Goal: Transaction & Acquisition: Purchase product/service

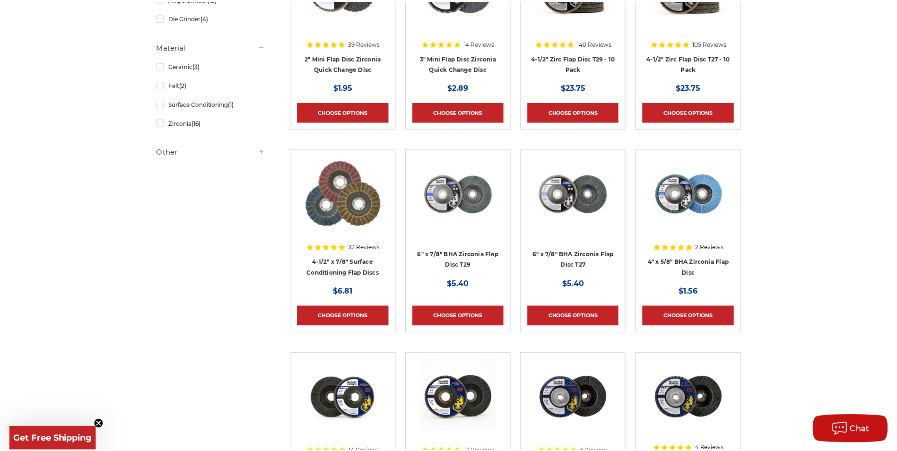
scroll to position [284, 0]
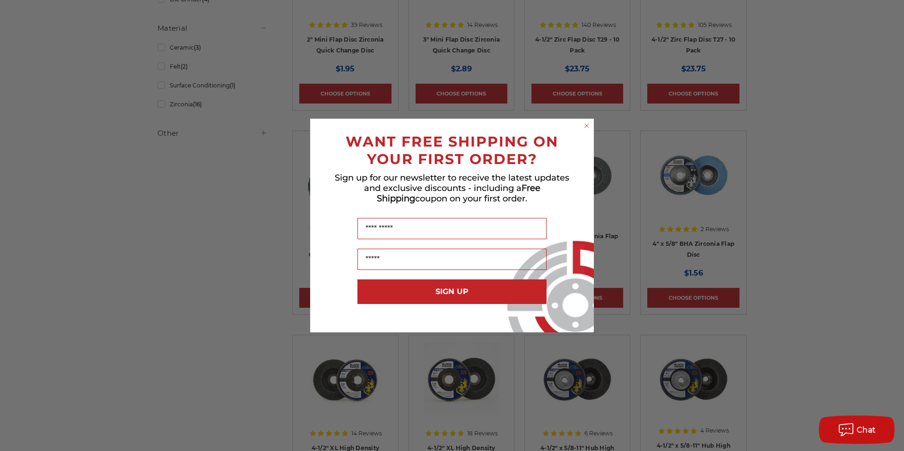
click at [589, 127] on circle "Close dialog" at bounding box center [587, 126] width 9 height 9
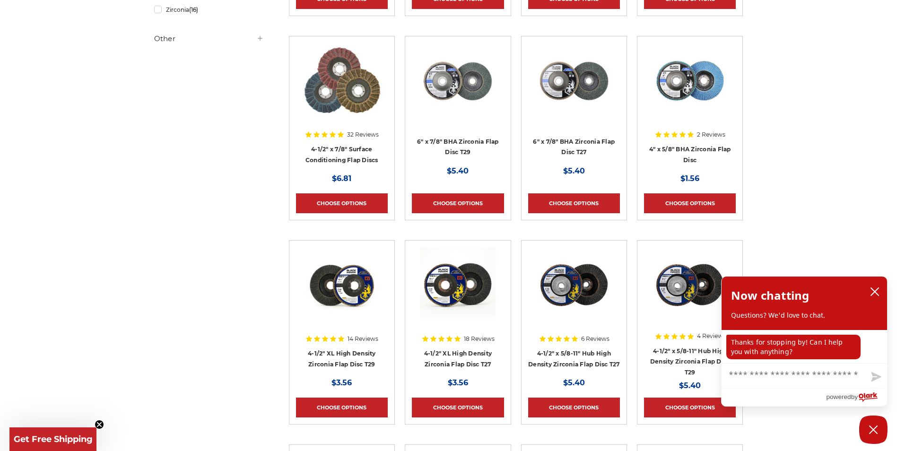
scroll to position [189, 0]
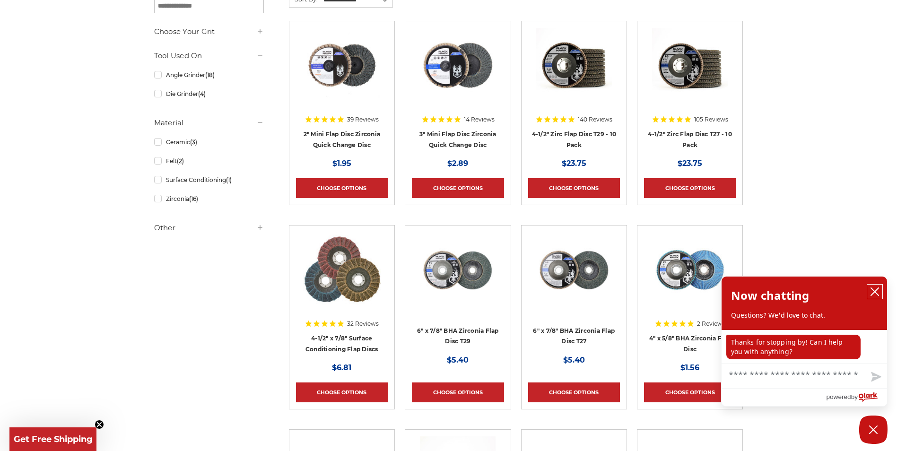
click at [878, 291] on icon "close chatbox" at bounding box center [874, 291] width 9 height 9
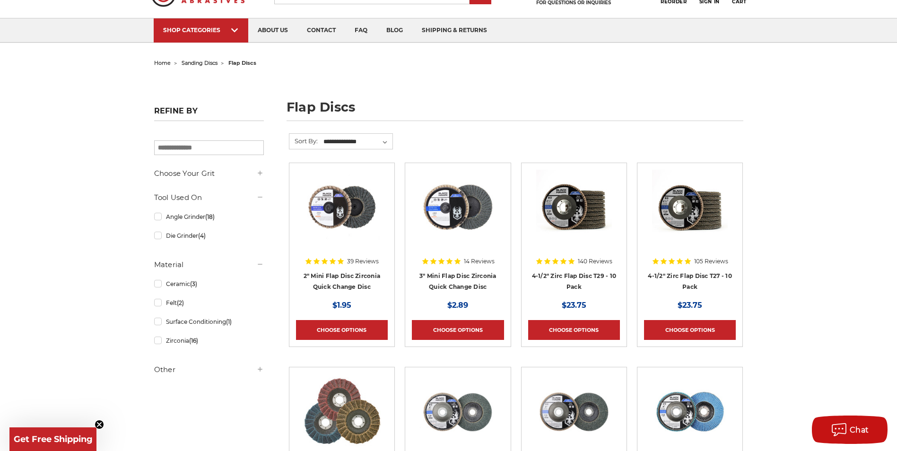
scroll to position [0, 0]
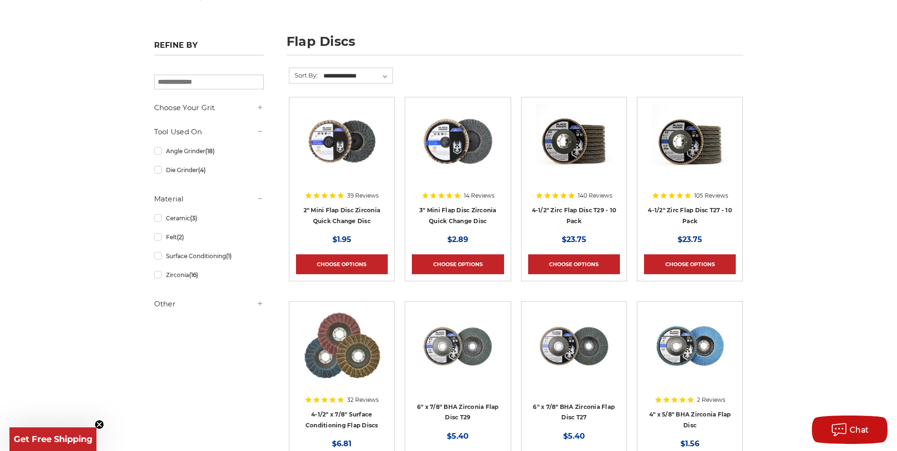
scroll to position [142, 0]
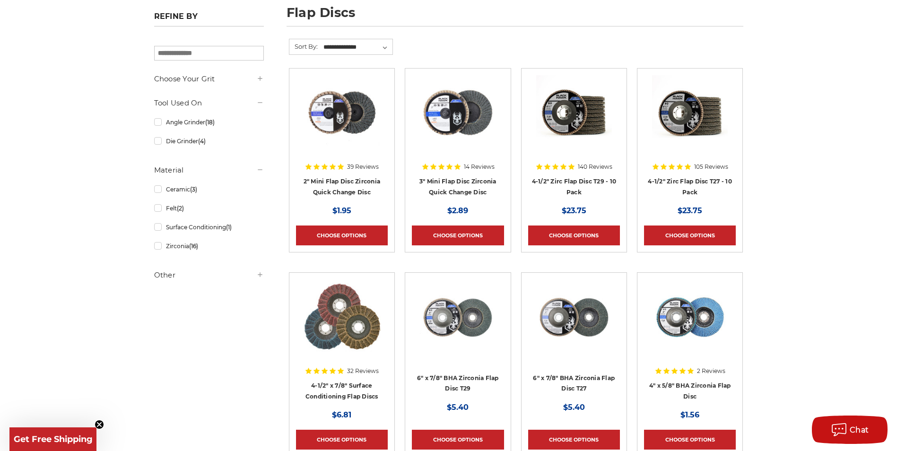
click at [706, 322] on img at bounding box center [690, 317] width 76 height 76
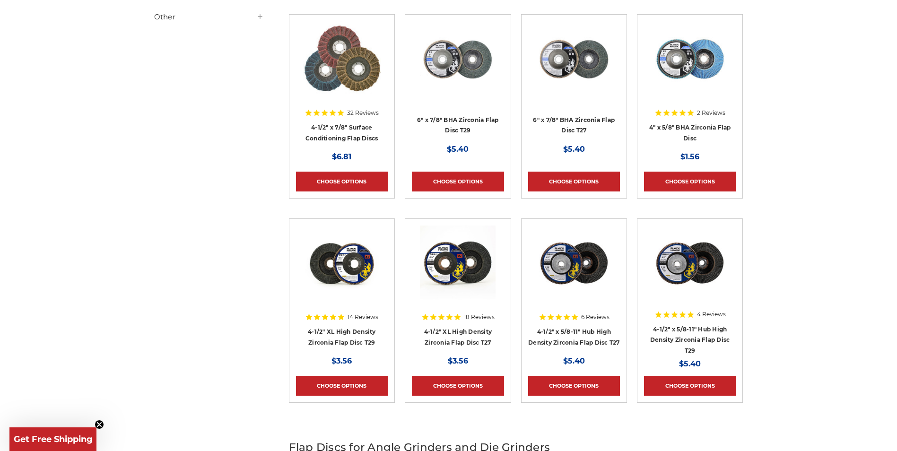
scroll to position [615, 0]
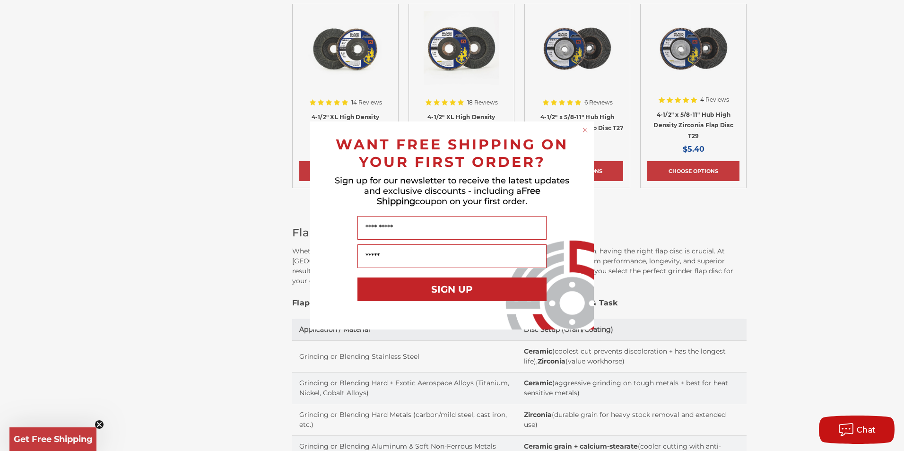
click at [581, 130] on circle "Close dialog" at bounding box center [585, 130] width 9 height 9
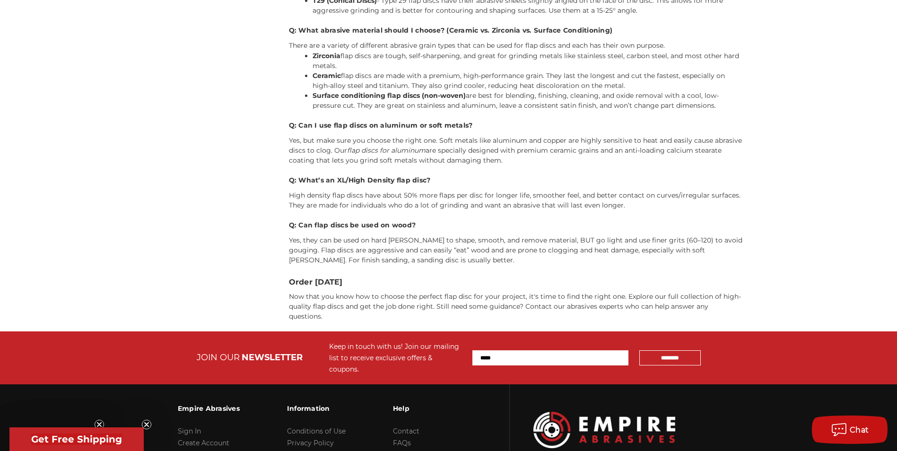
scroll to position [1939, 0]
